Goal: Navigation & Orientation: Find specific page/section

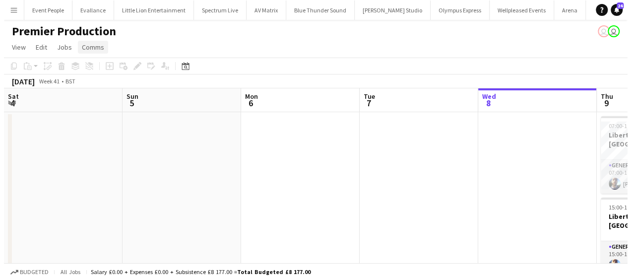
scroll to position [0, 429]
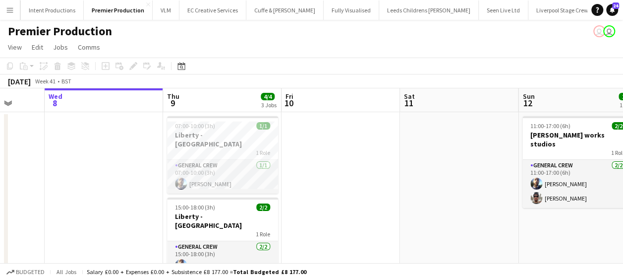
click at [11, 15] on button "Menu" at bounding box center [10, 10] width 20 height 20
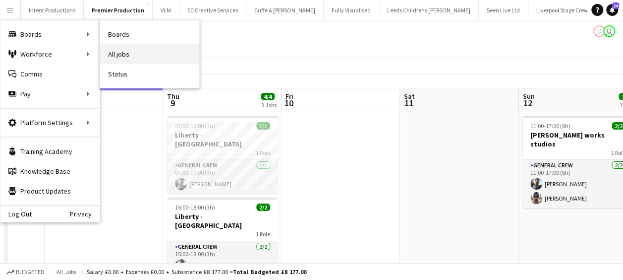
click at [130, 54] on link "All jobs" at bounding box center [149, 54] width 99 height 20
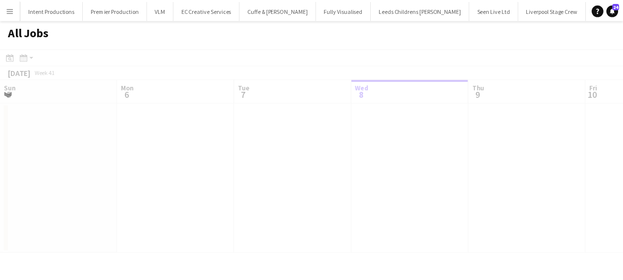
scroll to position [0, 237]
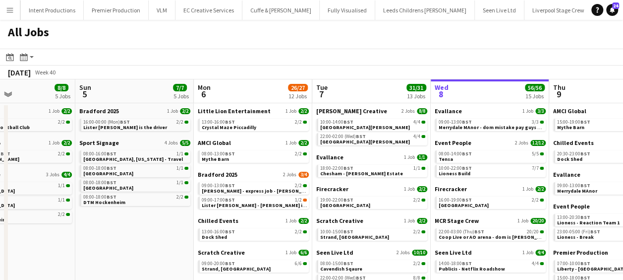
click at [601, 193] on app-all-jobs "All Jobs Date picker [DATE] [DATE] [DATE] M [DATE] T [DATE] W [DATE] T [DATE] F…" at bounding box center [311, 268] width 623 height 496
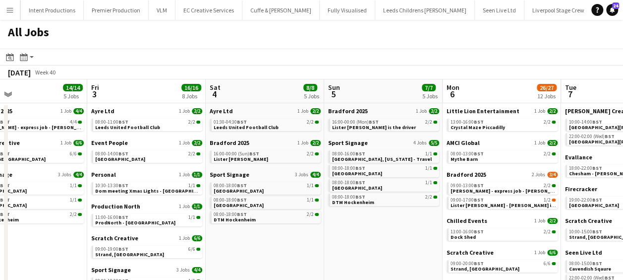
drag, startPoint x: 329, startPoint y: 182, endPoint x: 384, endPoint y: 188, distance: 54.8
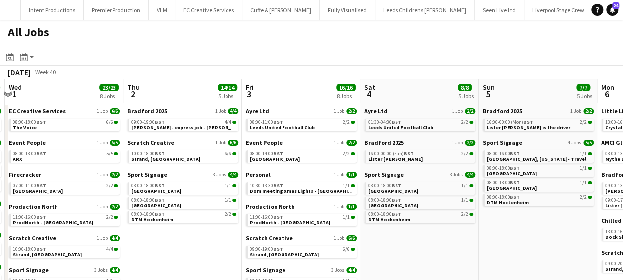
drag, startPoint x: 408, startPoint y: 192, endPoint x: 580, endPoint y: 199, distance: 172.1
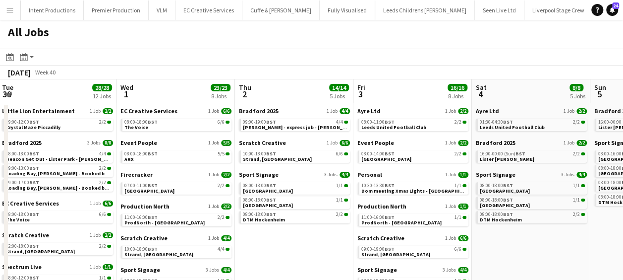
drag, startPoint x: 481, startPoint y: 202, endPoint x: 555, endPoint y: 206, distance: 74.0
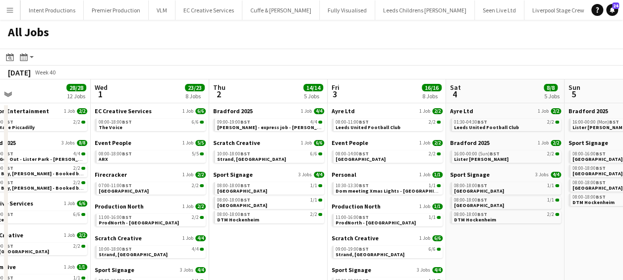
scroll to position [0, 349]
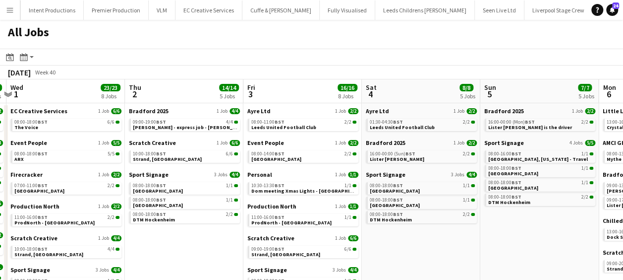
drag, startPoint x: 160, startPoint y: 156, endPoint x: 51, endPoint y: 158, distance: 109.1
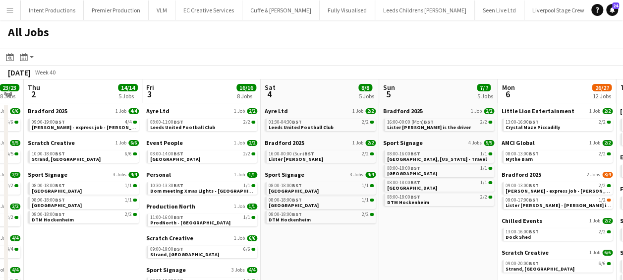
scroll to position [0, 454]
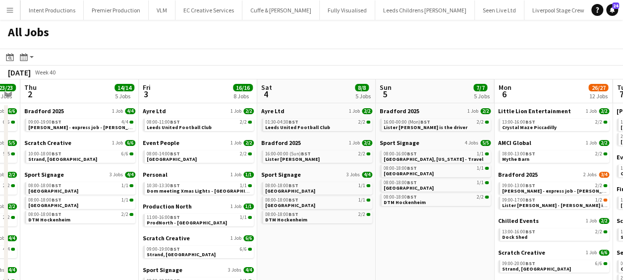
drag, startPoint x: 223, startPoint y: 251, endPoint x: 118, endPoint y: 253, distance: 104.6
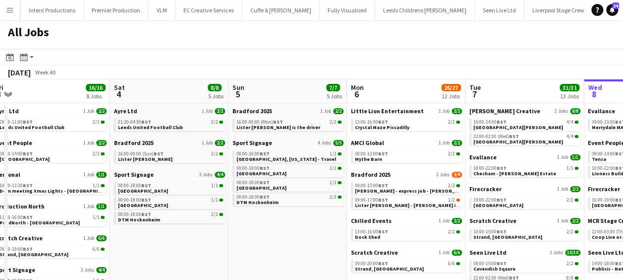
drag, startPoint x: 132, startPoint y: 185, endPoint x: 68, endPoint y: 186, distance: 63.5
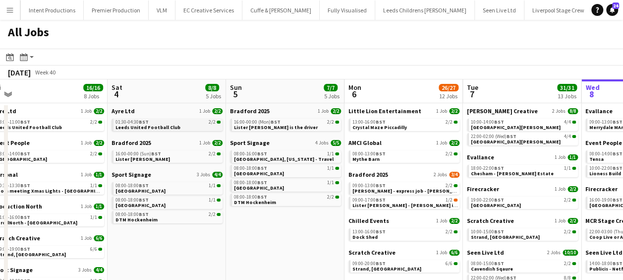
click at [139, 125] on span "Leeds United Football Club" at bounding box center [147, 127] width 65 height 6
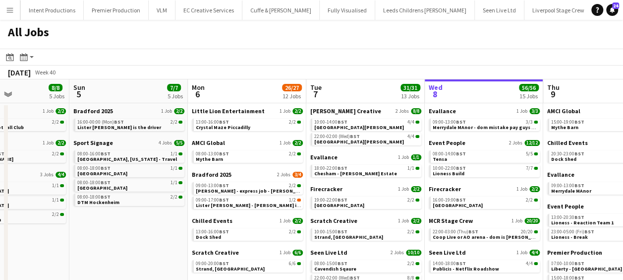
scroll to position [0, 319]
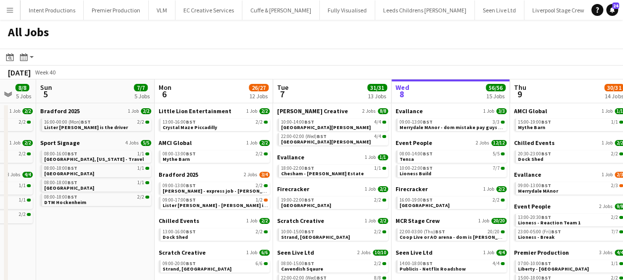
drag, startPoint x: 260, startPoint y: 218, endPoint x: 87, endPoint y: 219, distance: 172.5
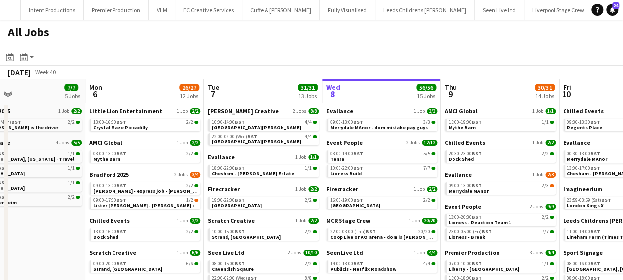
scroll to position [0, 403]
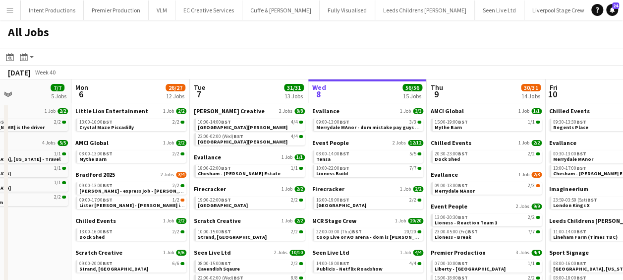
drag, startPoint x: 102, startPoint y: 204, endPoint x: 19, endPoint y: 199, distance: 82.4
click at [128, 125] on link "13:00-16:00 BST 2/2 Crystal Maze Piccadilly" at bounding box center [131, 123] width 105 height 11
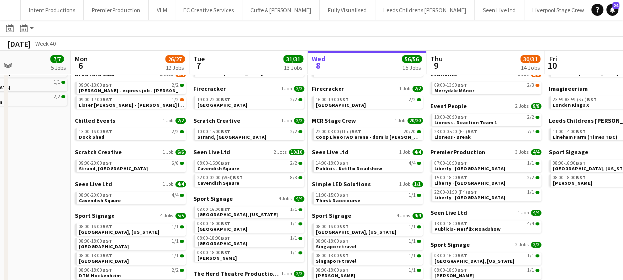
scroll to position [149, 0]
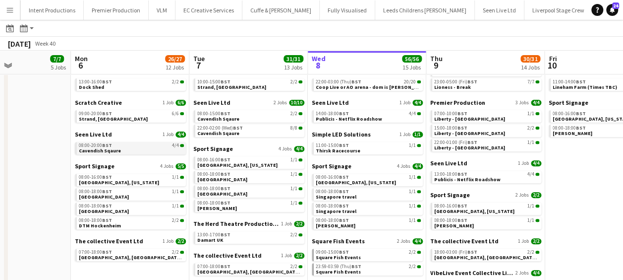
click at [156, 145] on div "08:00-20:00 BST 4/4" at bounding box center [131, 145] width 105 height 5
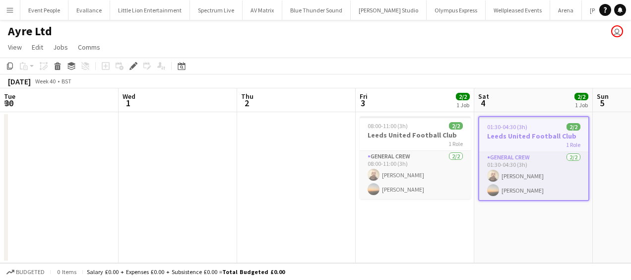
scroll to position [0, 384]
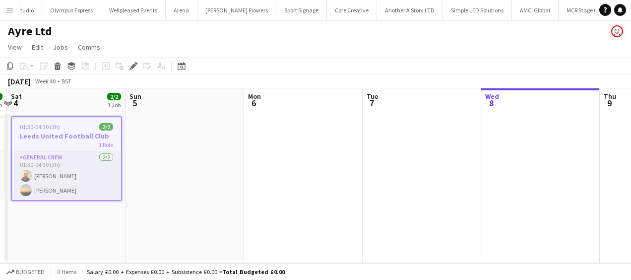
drag, startPoint x: 359, startPoint y: 239, endPoint x: 316, endPoint y: 240, distance: 43.1
click at [316, 240] on app-calendar-viewport "Tue 30 Wed 1 Thu 2 Fri 3 2/2 1 Job Sat 4 2/2 1 Job Sun 5 Mon 6 Tue 7 Wed 8 Thu …" at bounding box center [315, 175] width 631 height 174
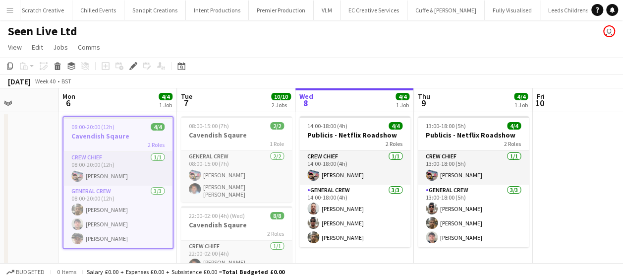
scroll to position [0, 423]
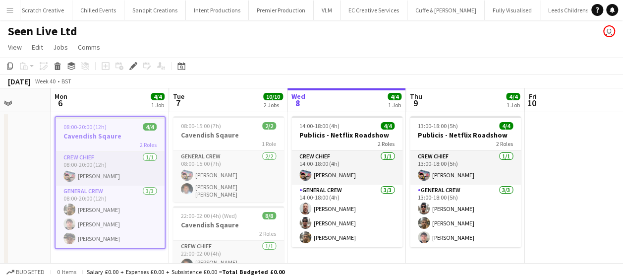
drag, startPoint x: 423, startPoint y: 255, endPoint x: 341, endPoint y: 256, distance: 82.3
click at [341, 256] on app-calendar-viewport "Thu 2 Fri 3 Sat 4 Sun 5 Mon 6 4/4 1 Job Tue 7 10/10 2 Jobs Wed 8 4/4 1 Job Thu …" at bounding box center [311, 229] width 623 height 282
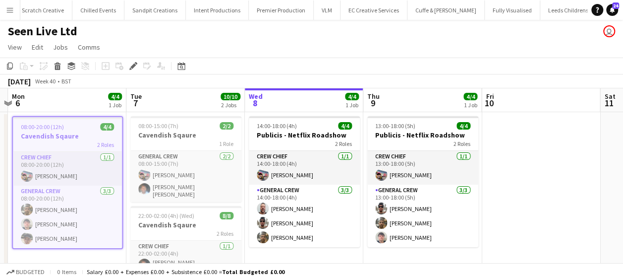
scroll to position [0, 469]
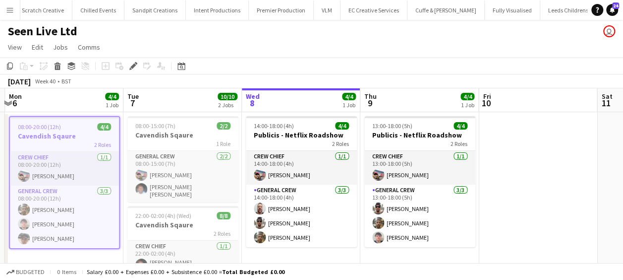
drag, startPoint x: 403, startPoint y: 262, endPoint x: 358, endPoint y: 262, distance: 45.6
click at [358, 262] on app-calendar-viewport "Thu 2 Fri 3 Sat 4 Sun 5 Mon 6 4/4 1 Job Tue 7 10/10 2 Jobs Wed 8 4/4 1 Job Thu …" at bounding box center [311, 229] width 623 height 282
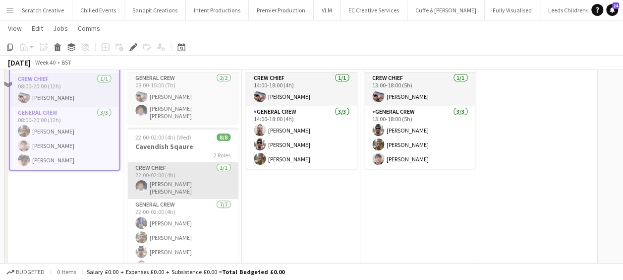
scroll to position [99, 0]
